Goal: Task Accomplishment & Management: Manage account settings

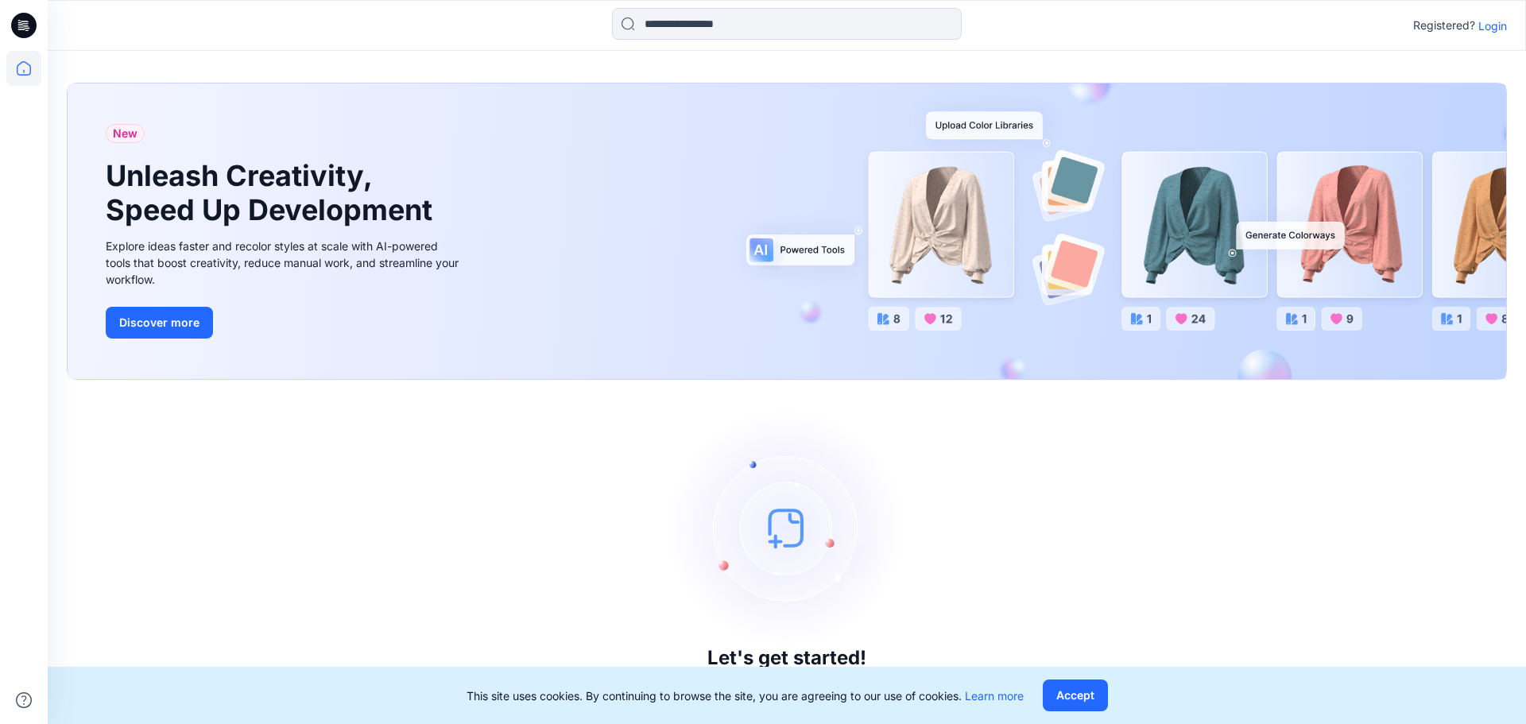
click at [1497, 20] on p "Login" at bounding box center [1492, 25] width 29 height 17
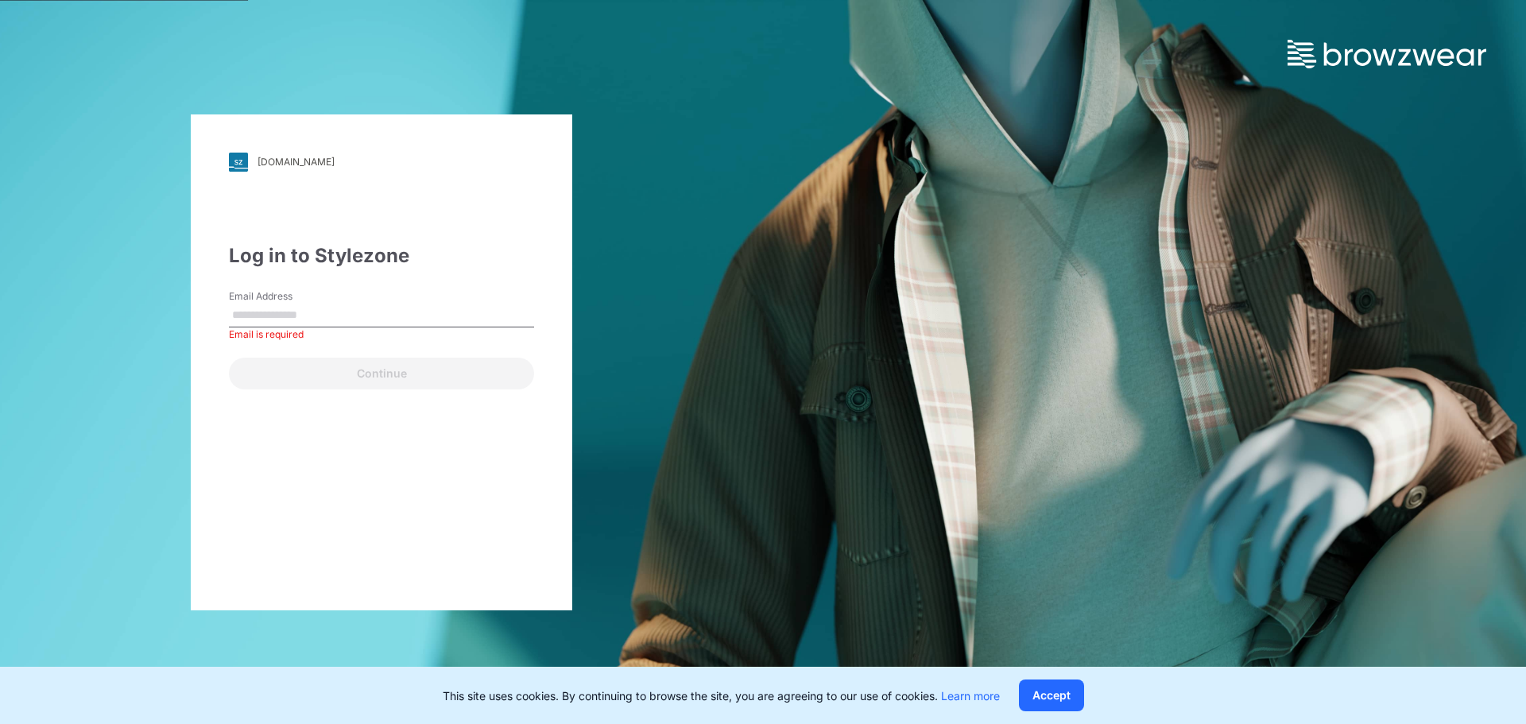
click at [316, 292] on label "Email Address" at bounding box center [284, 296] width 111 height 14
click at [316, 304] on input "Email Address" at bounding box center [381, 316] width 305 height 24
click at [316, 300] on label "Email Address" at bounding box center [284, 296] width 111 height 14
click at [316, 304] on input "Email Address" at bounding box center [381, 316] width 305 height 24
click at [309, 316] on input "Email Address" at bounding box center [381, 316] width 305 height 24
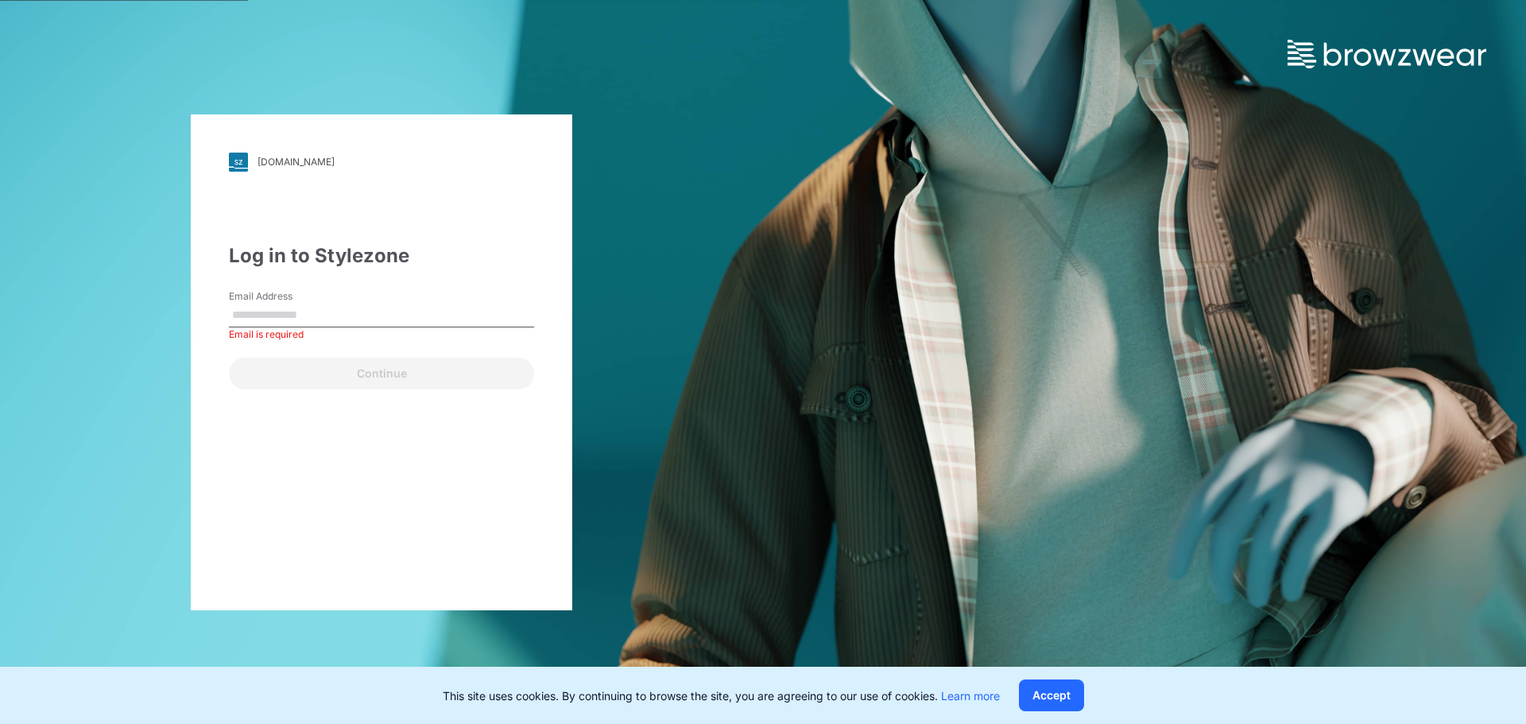
type input "**********"
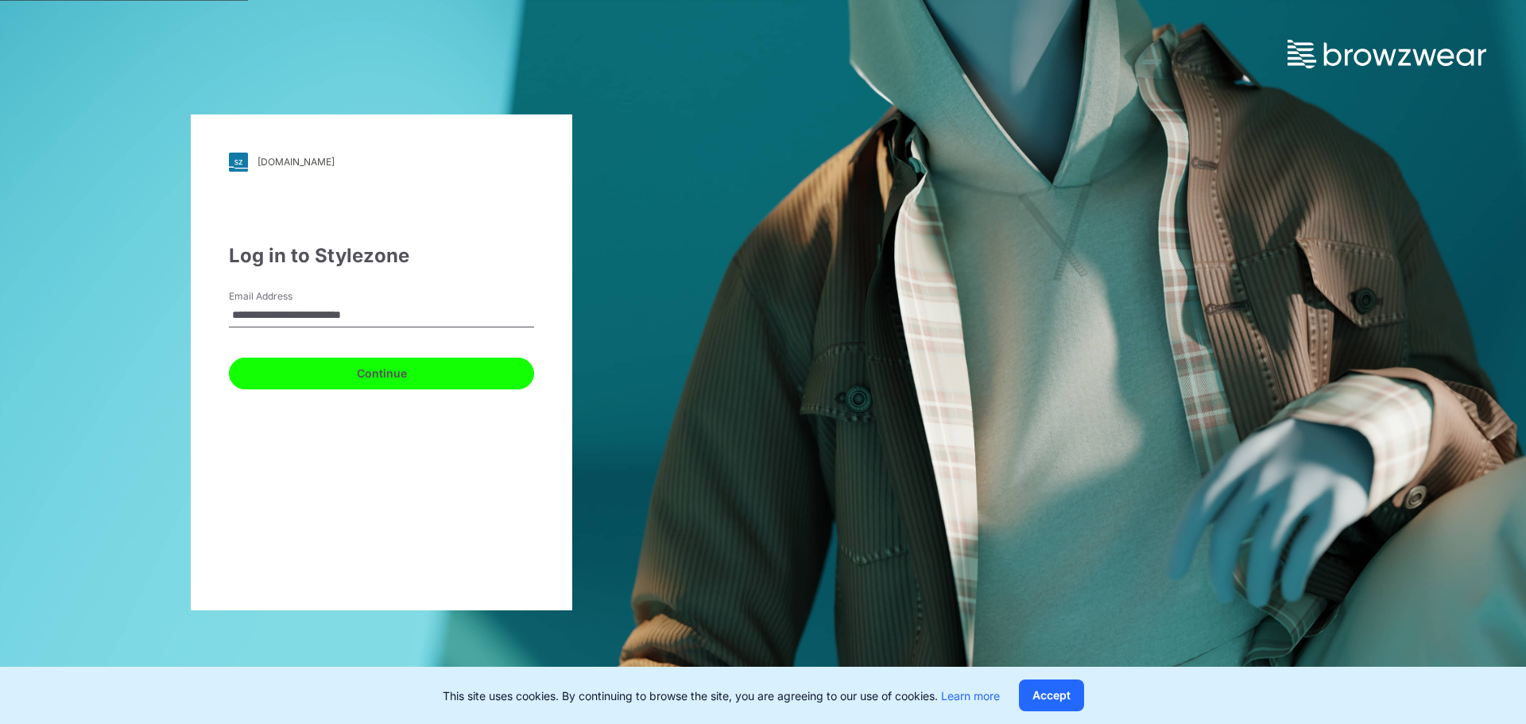
click at [390, 376] on button "Continue" at bounding box center [381, 374] width 305 height 32
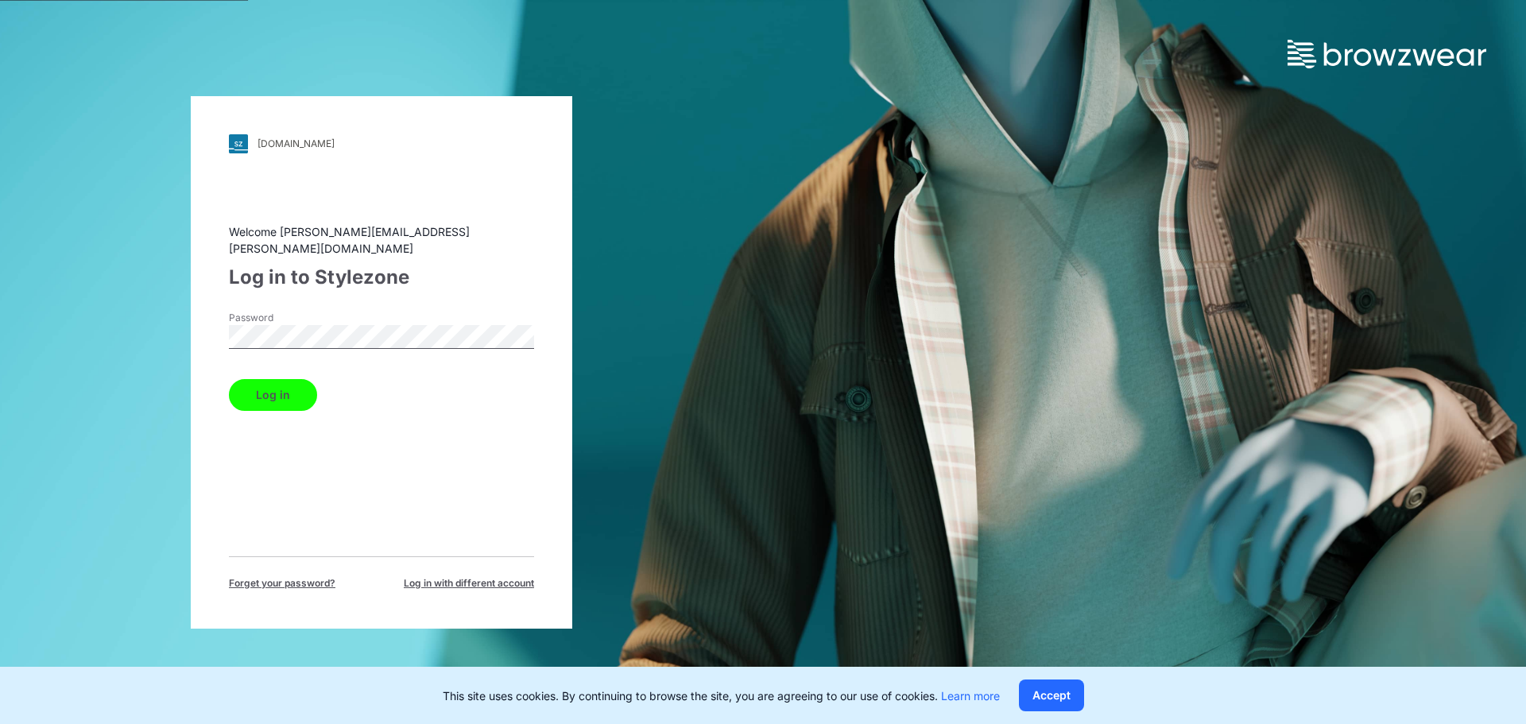
click at [277, 379] on button "Log in" at bounding box center [273, 395] width 88 height 32
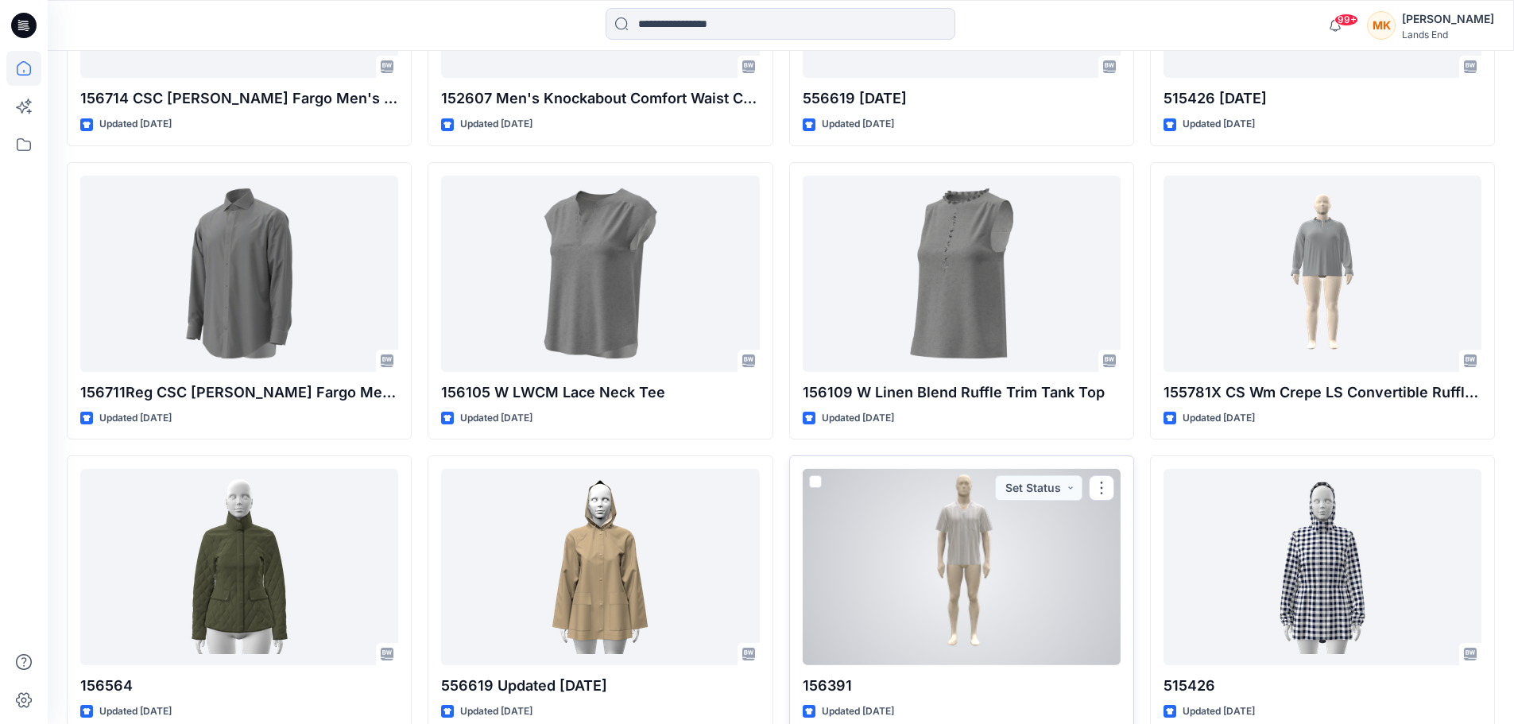
scroll to position [1646, 0]
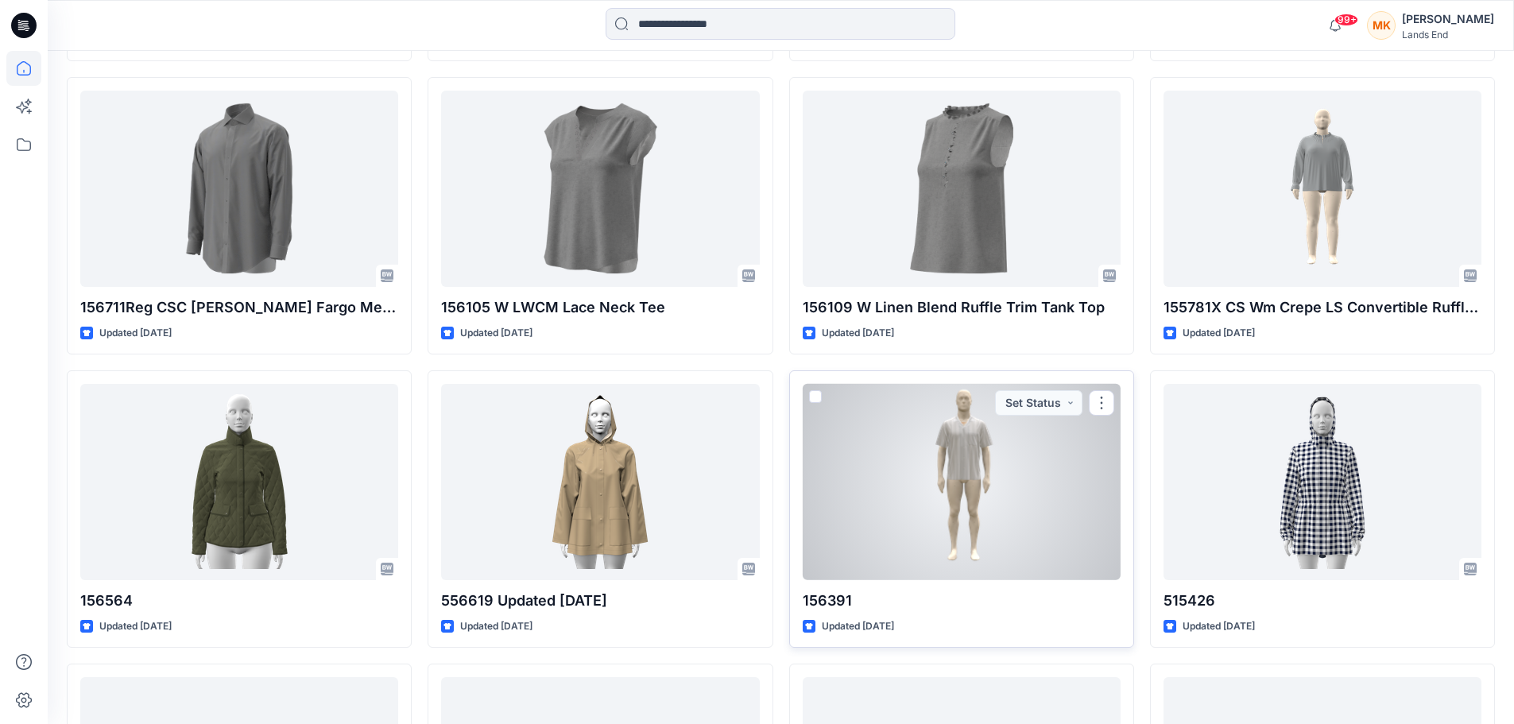
click at [1036, 525] on div at bounding box center [962, 482] width 318 height 196
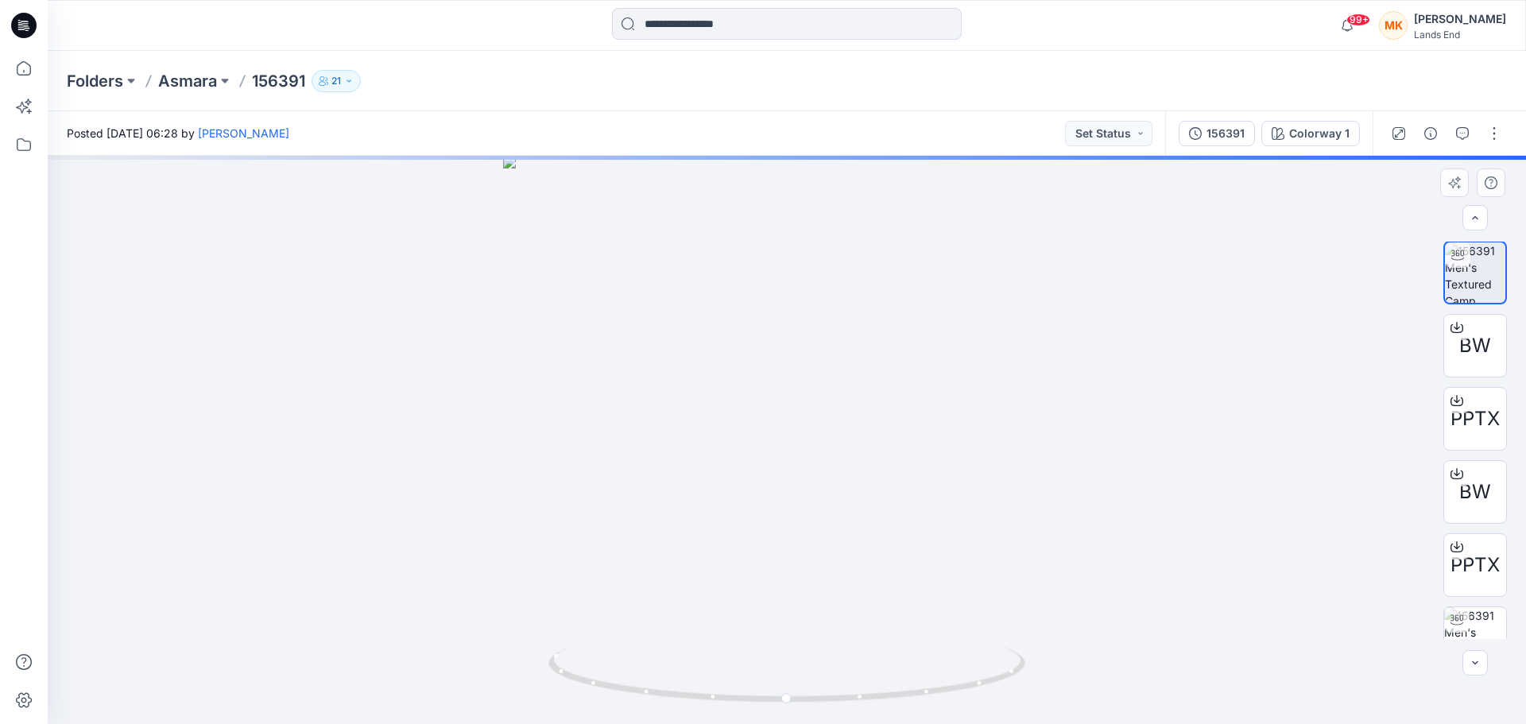
scroll to position [32, 0]
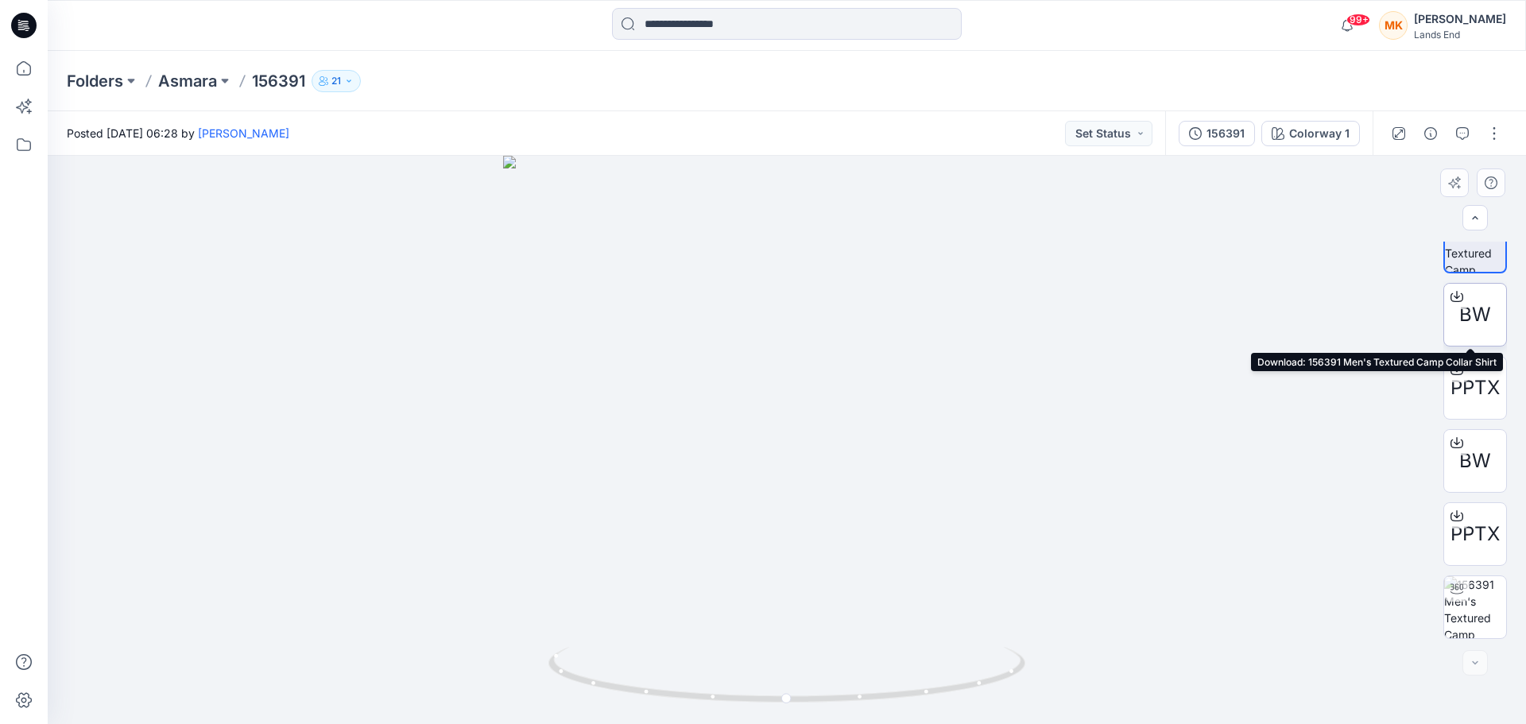
click at [1467, 320] on span "BW" at bounding box center [1475, 314] width 32 height 29
